Goal: Task Accomplishment & Management: Use online tool/utility

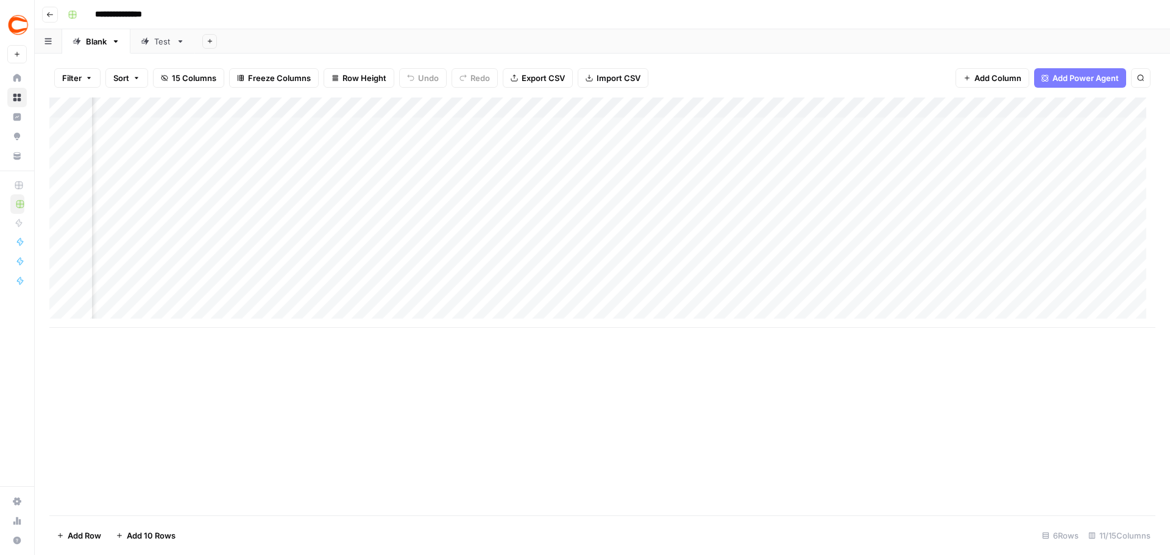
scroll to position [0, 452]
click at [1039, 253] on div "Add Column" at bounding box center [602, 213] width 1106 height 230
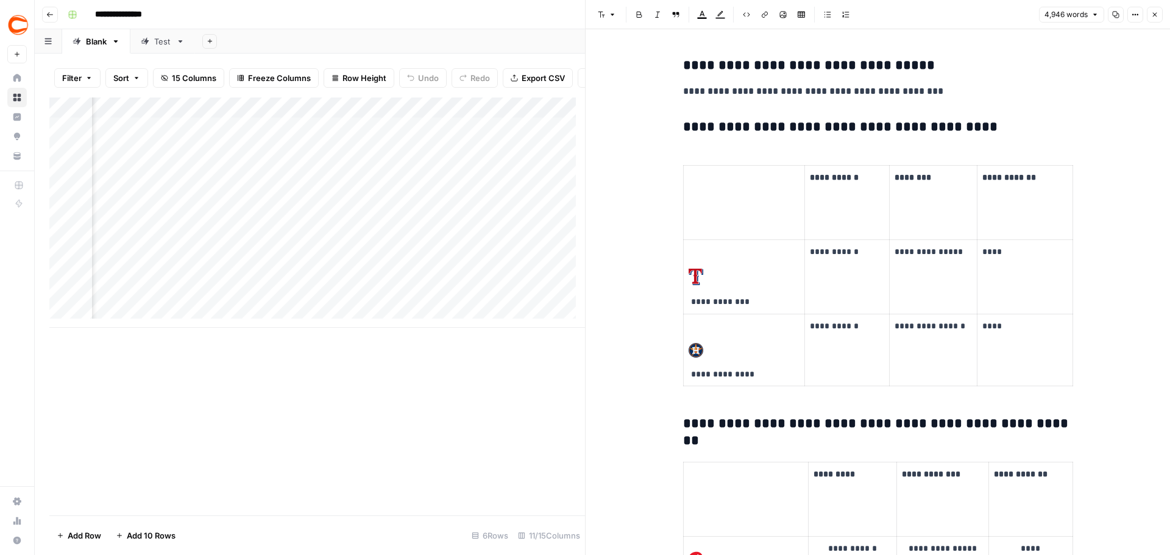
scroll to position [4511, 0]
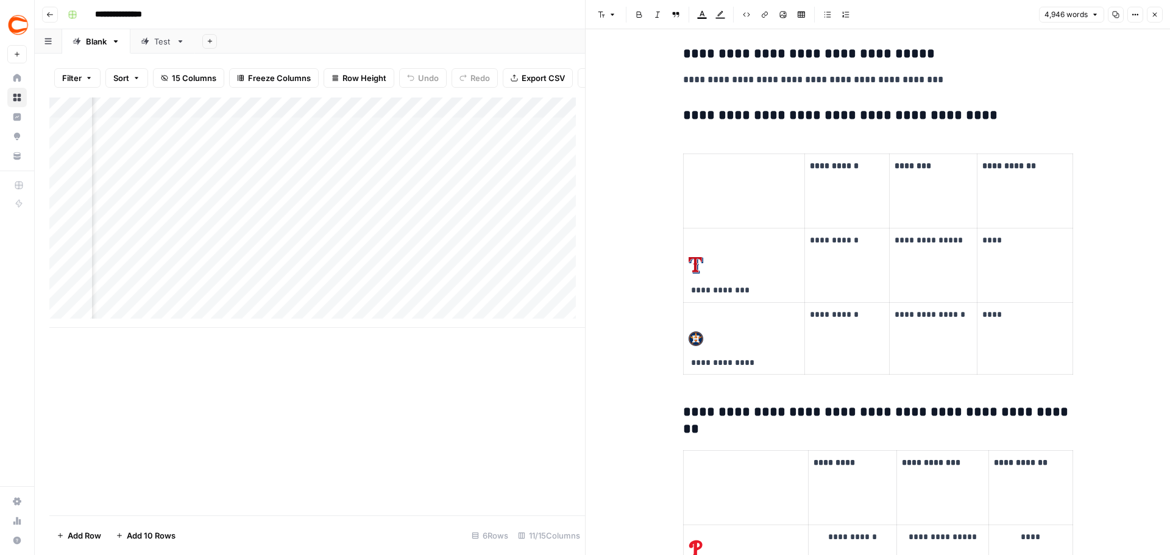
click at [1155, 16] on icon "button" at bounding box center [1154, 14] width 7 height 7
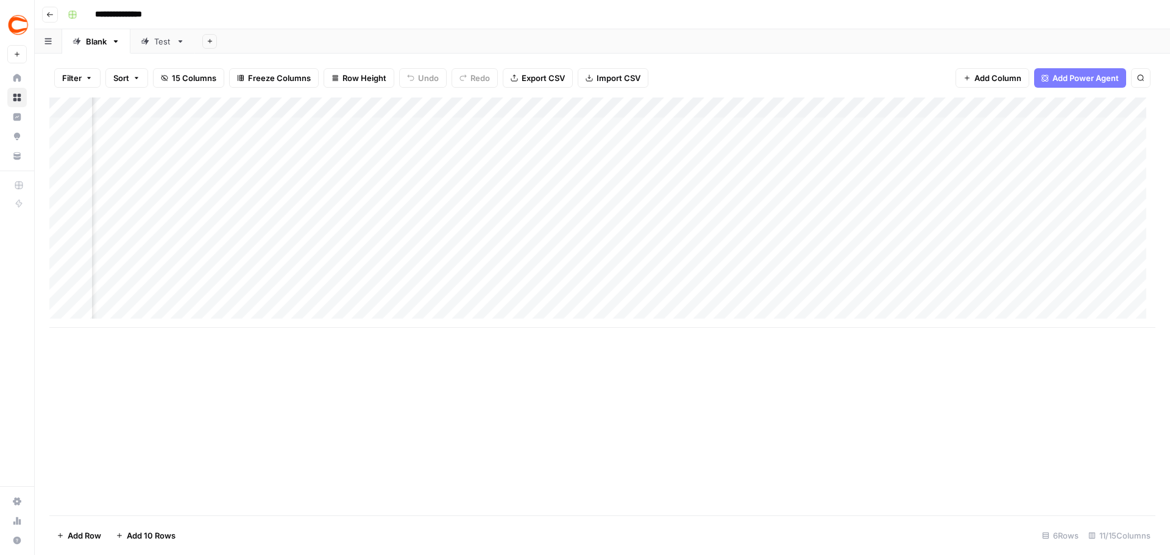
click at [713, 377] on div "Add Column" at bounding box center [602, 307] width 1106 height 418
